Goal: Task Accomplishment & Management: Manage account settings

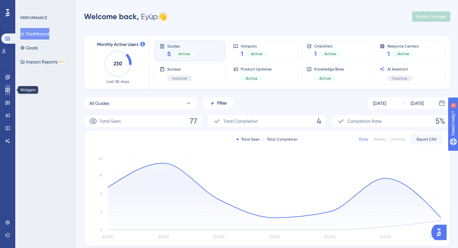
click at [9, 88] on icon at bounding box center [7, 89] width 5 height 5
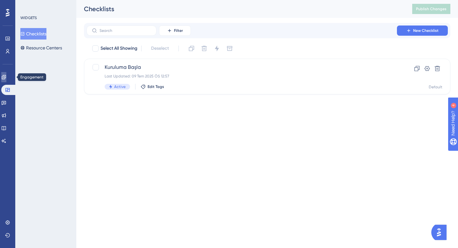
click at [6, 76] on icon at bounding box center [3, 76] width 5 height 5
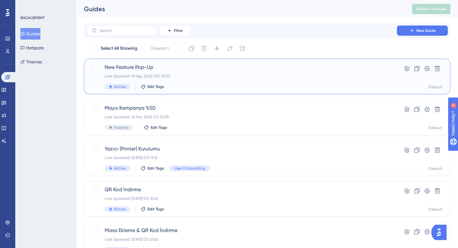
click at [198, 76] on div "Last Updated: 19 Ağu 2025 ÖÖ 10:02" at bounding box center [242, 76] width 274 height 5
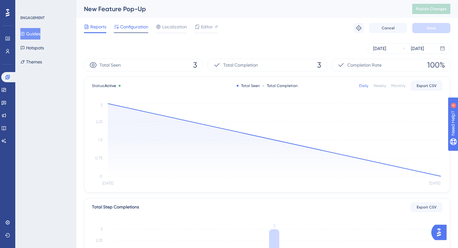
click at [140, 28] on span "Configuration" at bounding box center [134, 27] width 28 height 8
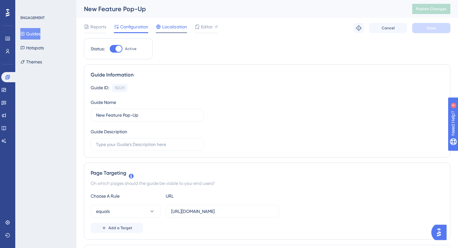
click at [176, 29] on span "Localization" at bounding box center [174, 27] width 25 height 8
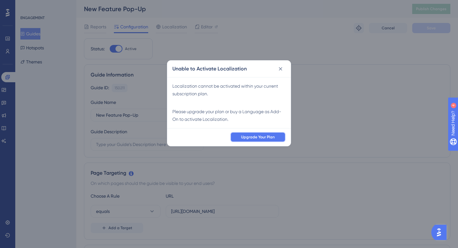
click at [265, 137] on span "Upgrade Your Plan" at bounding box center [258, 136] width 34 height 5
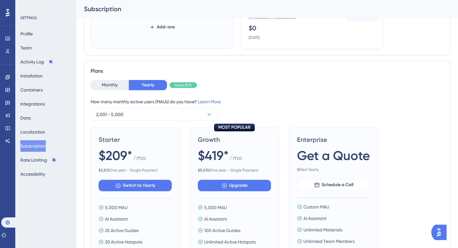
scroll to position [145, 0]
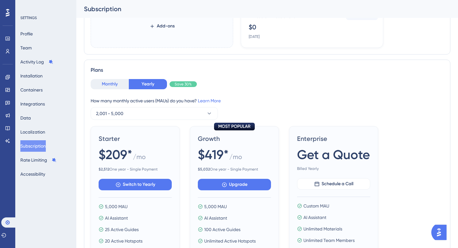
click at [108, 80] on button "Monthly" at bounding box center [110, 84] width 38 height 10
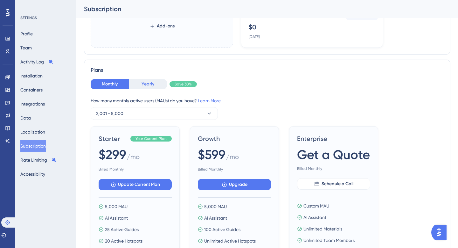
click at [142, 86] on button "Yearly" at bounding box center [148, 84] width 38 height 10
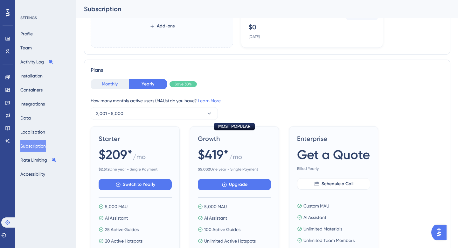
click at [110, 87] on button "Monthly" at bounding box center [110, 84] width 38 height 10
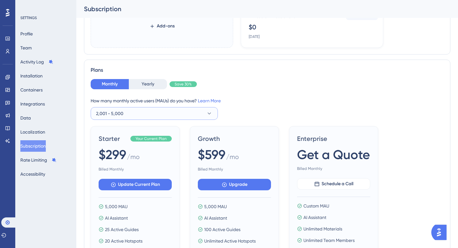
click at [131, 113] on button "2,001 - 5,000" at bounding box center [154, 113] width 127 height 13
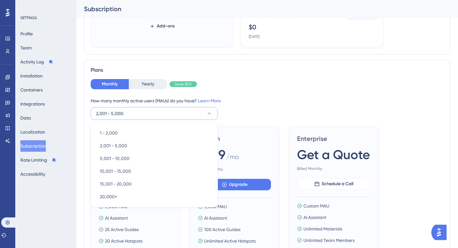
scroll to position [186, 0]
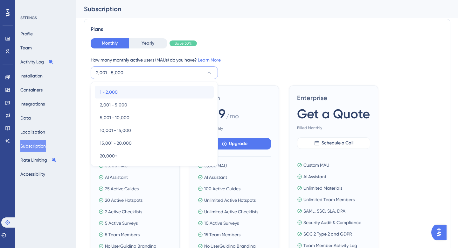
click at [122, 92] on div "1 - 2,000 1 - 2,000" at bounding box center [154, 92] width 109 height 13
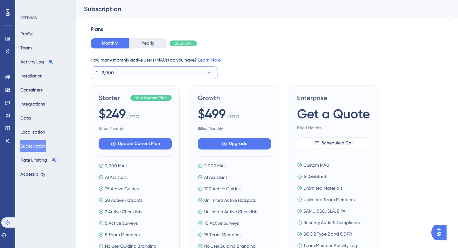
click at [124, 74] on button "1 - 2,000" at bounding box center [154, 72] width 127 height 13
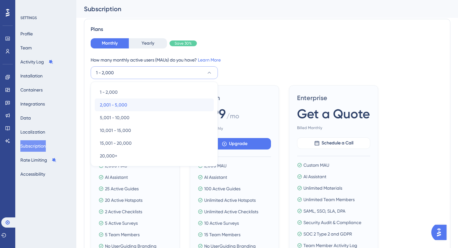
click at [120, 107] on span "2,001 - 5,000" at bounding box center [113, 105] width 27 height 8
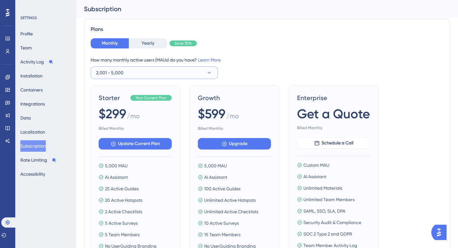
click at [121, 74] on span "2,001 - 5,000" at bounding box center [109, 73] width 27 height 8
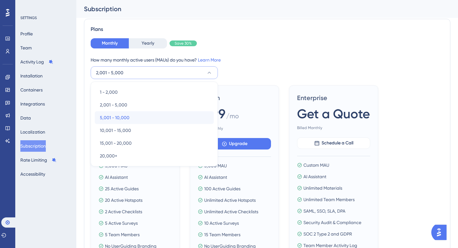
click at [118, 117] on span "5,001 - 10,000" at bounding box center [115, 118] width 30 height 8
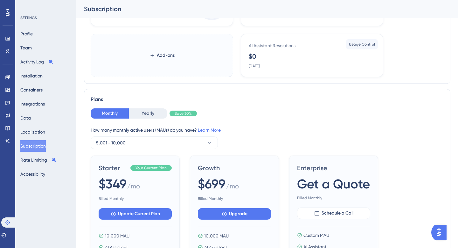
scroll to position [0, 0]
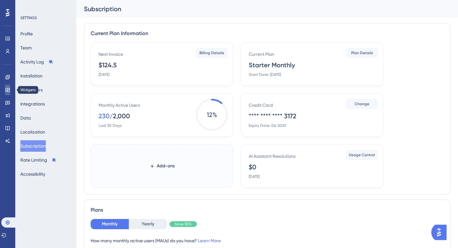
click at [5, 87] on link at bounding box center [7, 90] width 5 height 10
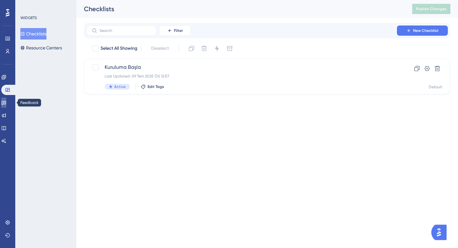
click at [6, 105] on link at bounding box center [3, 102] width 5 height 10
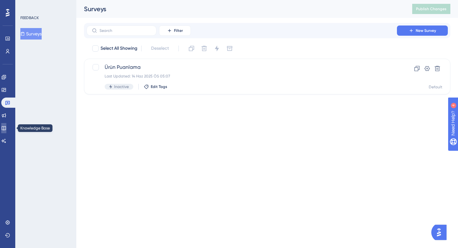
click at [6, 126] on icon at bounding box center [3, 127] width 5 height 5
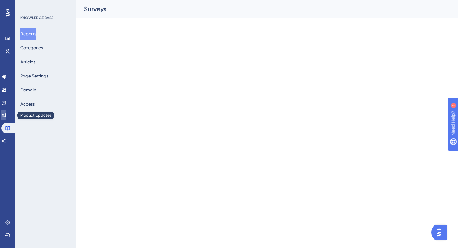
click at [6, 117] on icon at bounding box center [4, 115] width 4 height 4
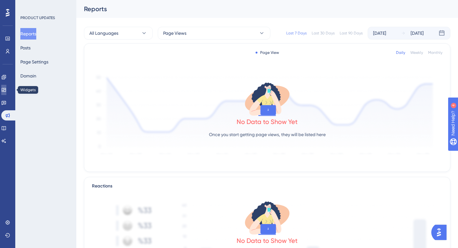
click at [6, 88] on icon at bounding box center [4, 90] width 4 height 4
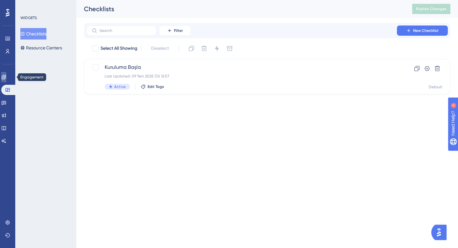
click at [6, 76] on icon at bounding box center [3, 76] width 5 height 5
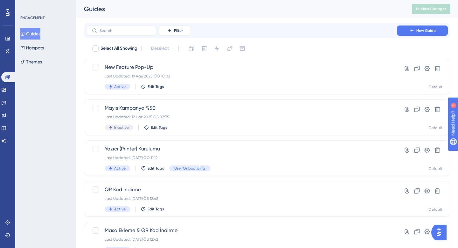
click at [263, 21] on div "Performance Users Engagement Widgets Feedback Product Updates Knowledge Base AI…" at bounding box center [267, 174] width 382 height 349
click at [276, 23] on div "Filter New Guide" at bounding box center [267, 30] width 367 height 15
